Goal: Check status: Check status

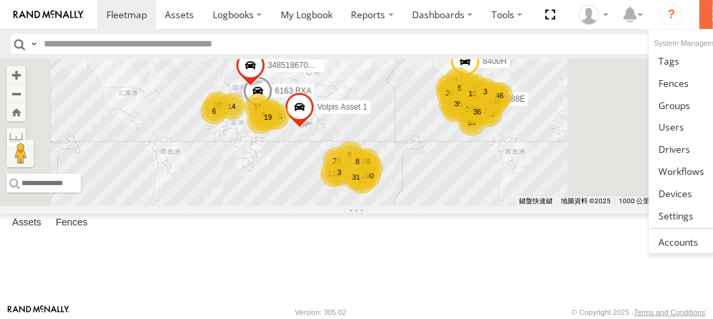
click at [712, 13] on label at bounding box center [715, 14] width 30 height 29
click at [671, 187] on span at bounding box center [676, 193] width 34 height 13
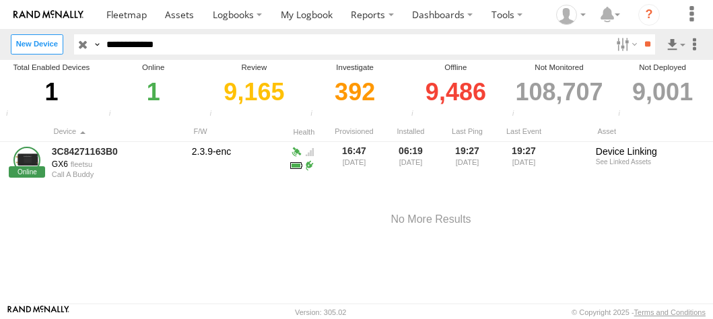
click at [59, 152] on link "3C84271163B0" at bounding box center [117, 151] width 131 height 12
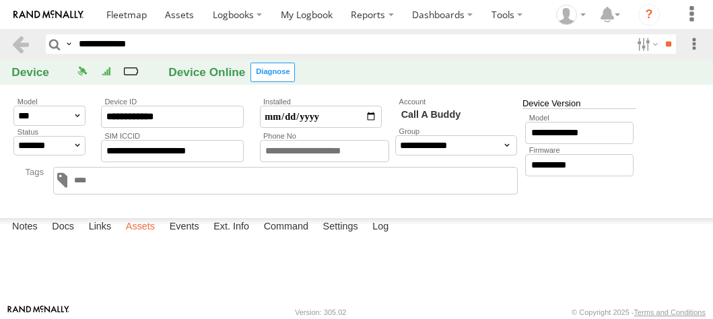
click at [140, 237] on label "Assets" at bounding box center [140, 227] width 42 height 19
click at [134, 237] on label "Assets" at bounding box center [140, 227] width 42 height 19
click at [0, 0] on link "[PERSON_NAME]" at bounding box center [0, 0] width 0 height 0
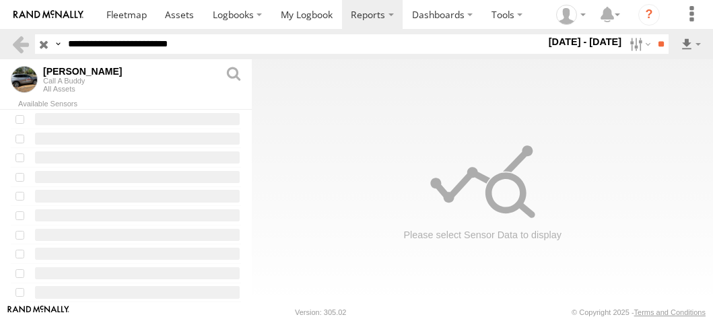
click at [632, 41] on label at bounding box center [638, 44] width 29 height 20
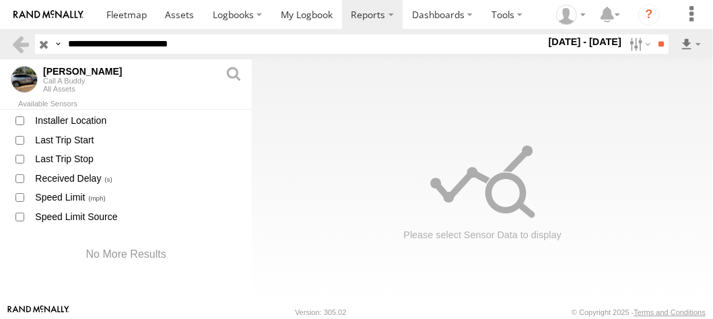
scroll to position [1290, 0]
